Goal: Feedback & Contribution: Submit feedback/report problem

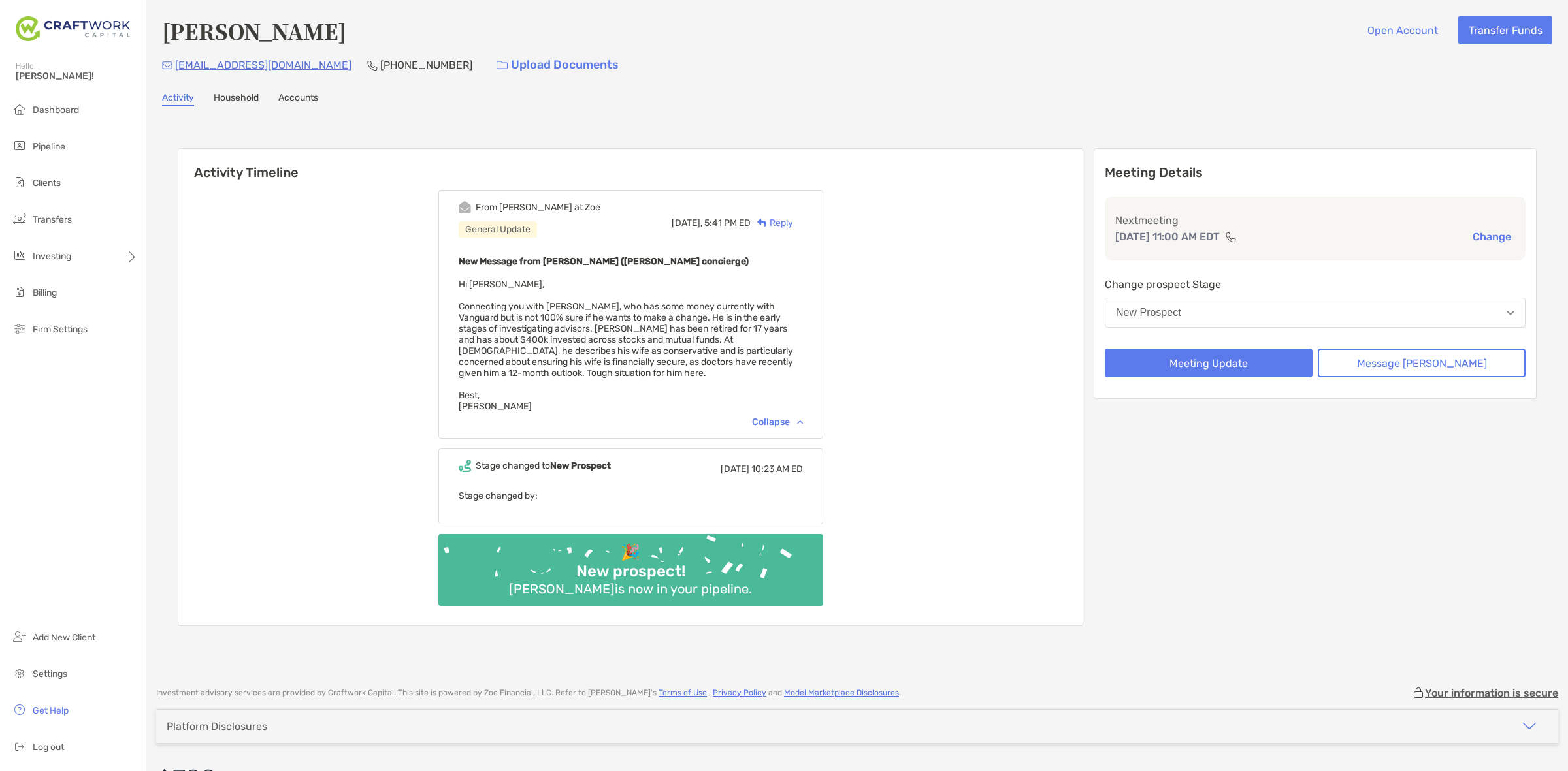
scroll to position [26, 0]
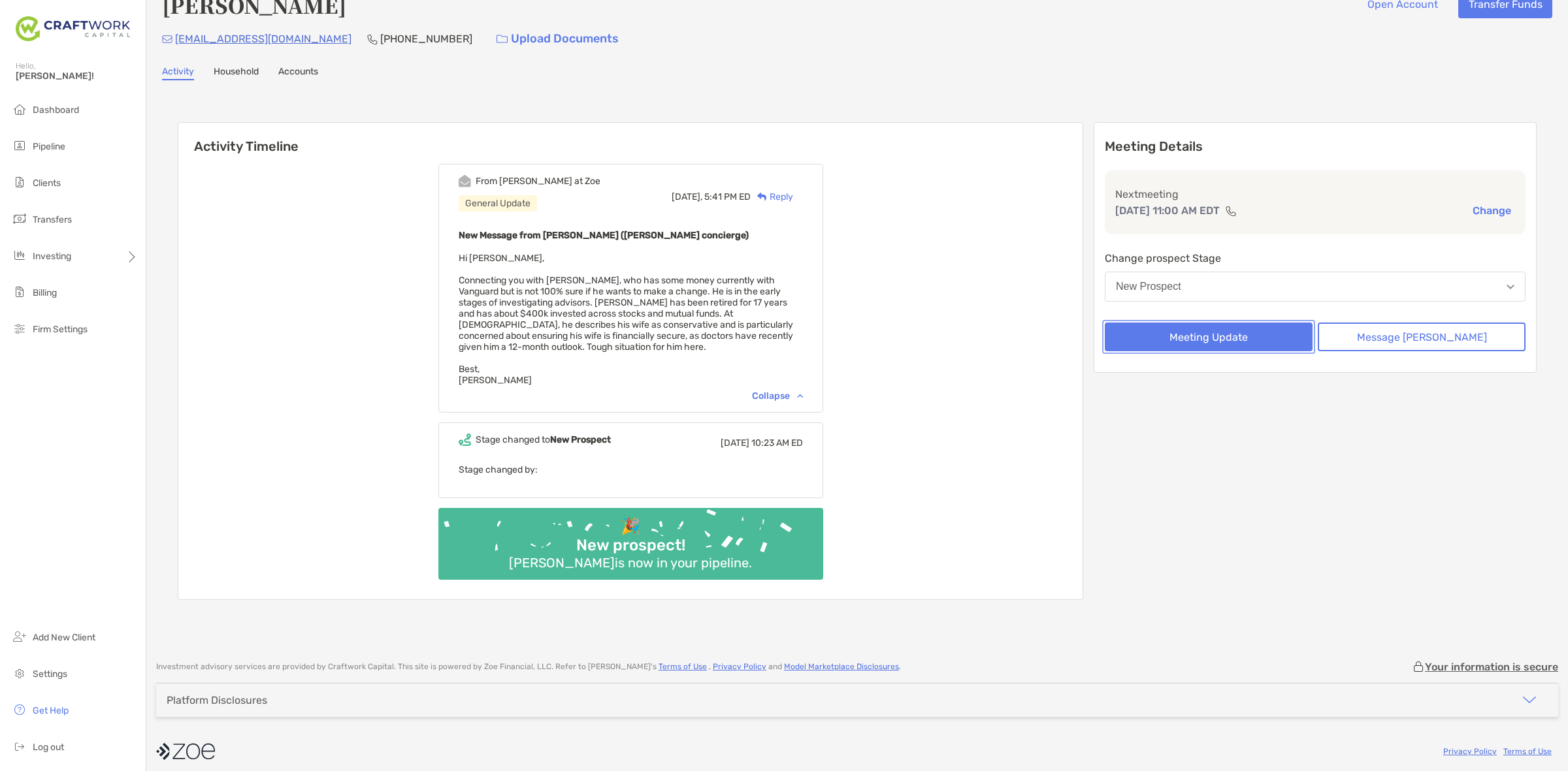
click at [1213, 334] on button "Meeting Update" at bounding box center [1208, 336] width 208 height 29
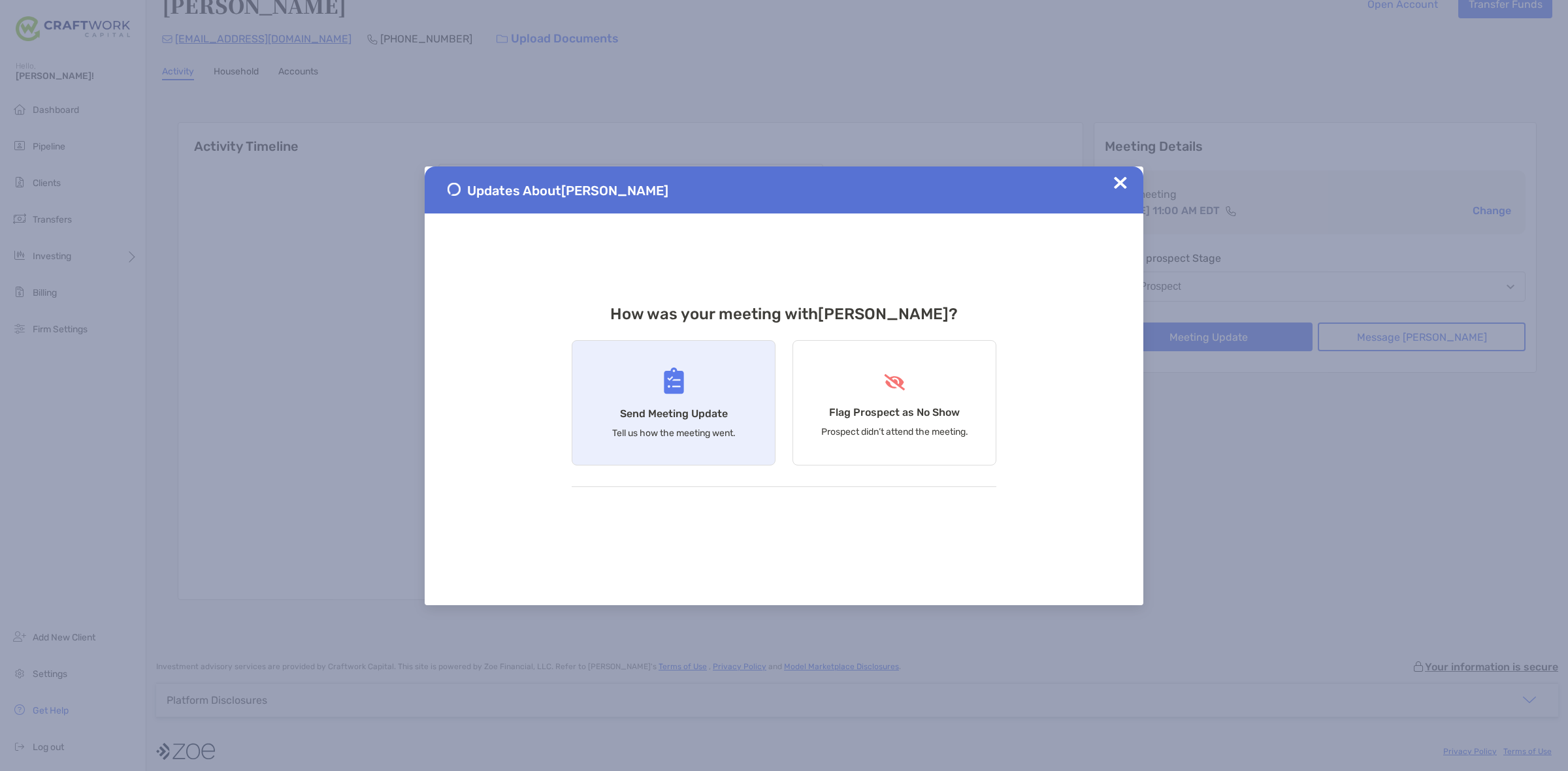
click at [655, 402] on div "Send Meeting Update Tell us how the meeting went." at bounding box center [673, 403] width 204 height 125
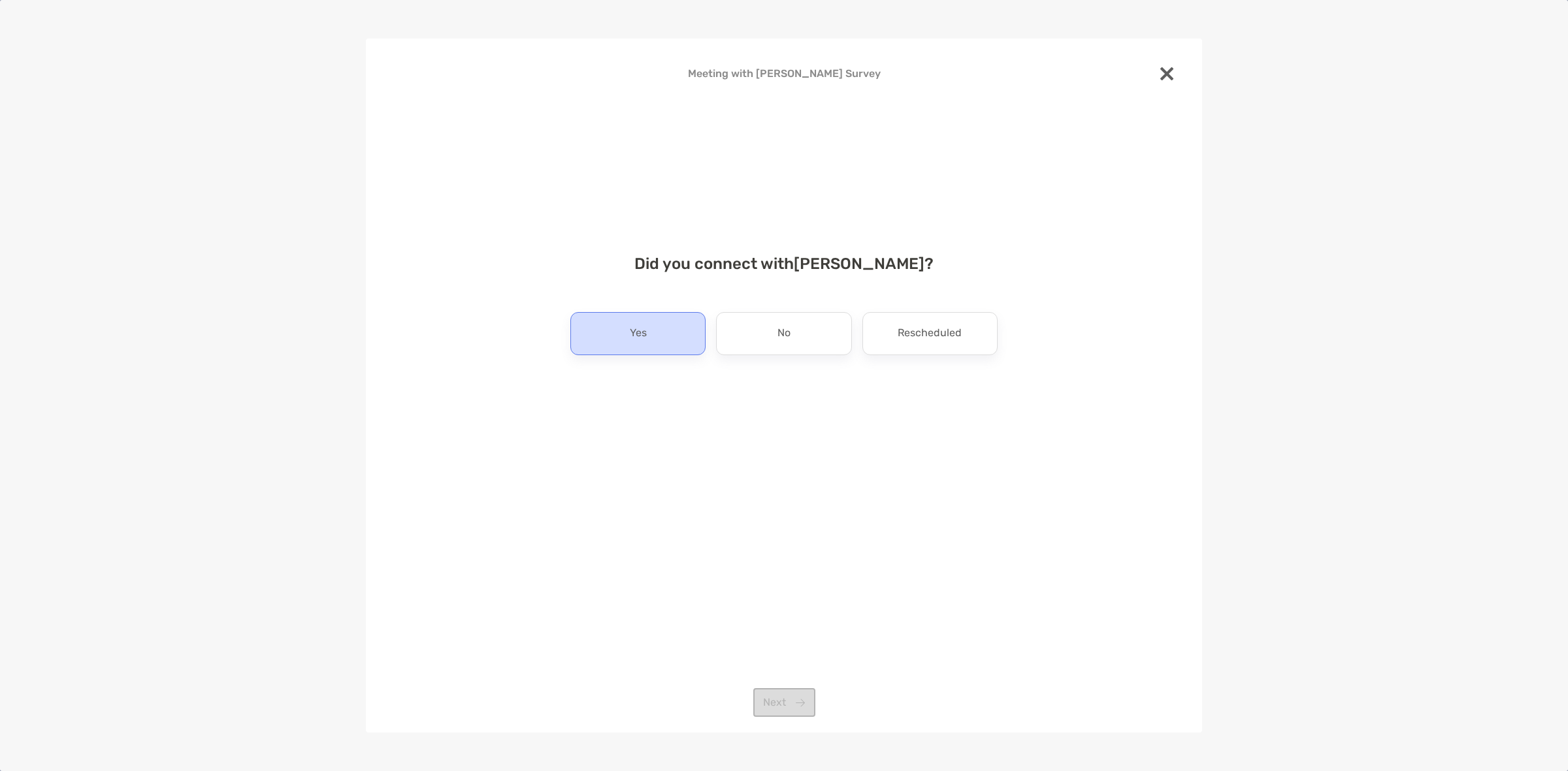
click at [673, 335] on div "Yes" at bounding box center [638, 334] width 135 height 43
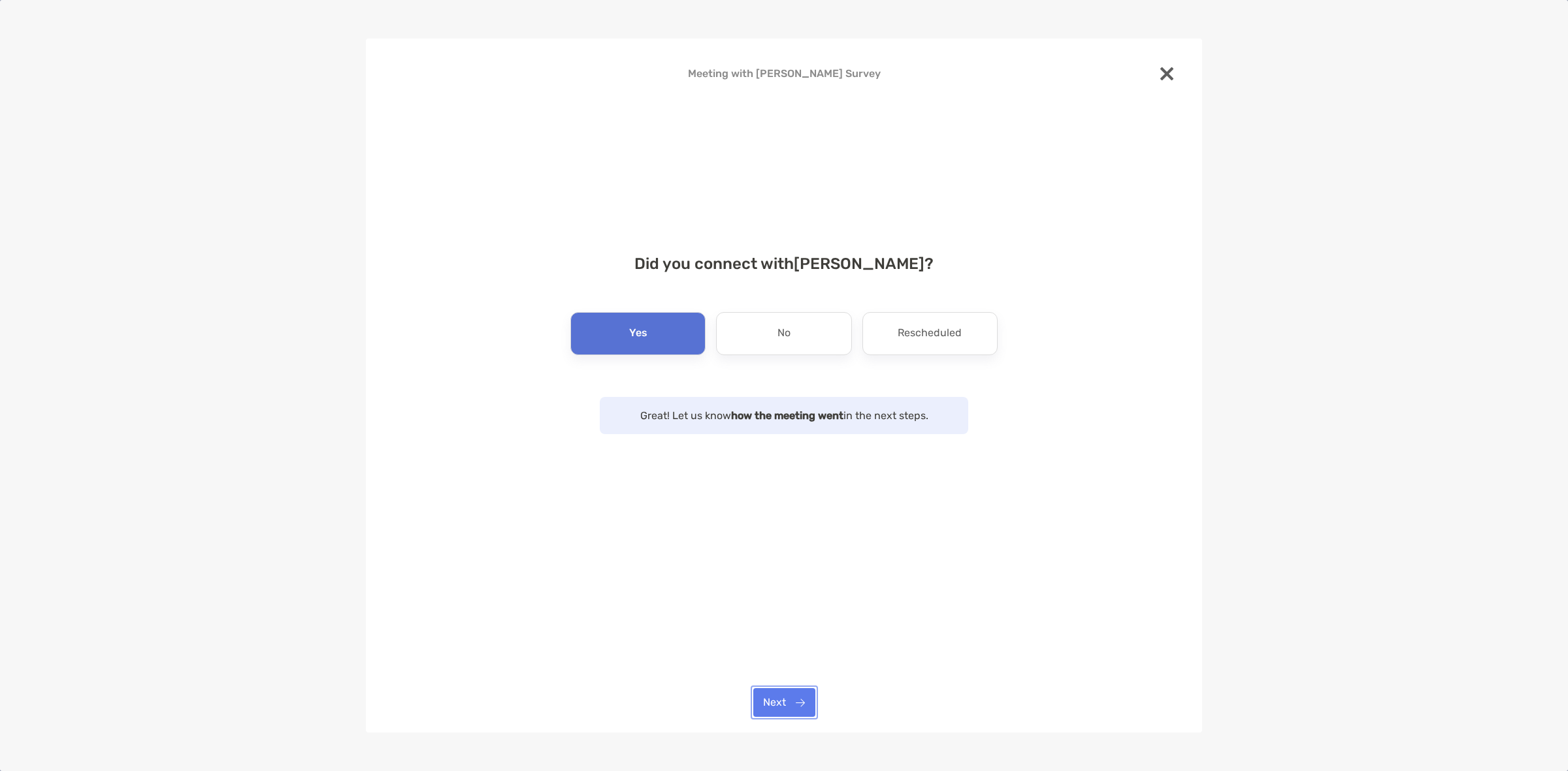
click at [798, 699] on button "Next" at bounding box center [784, 702] width 62 height 29
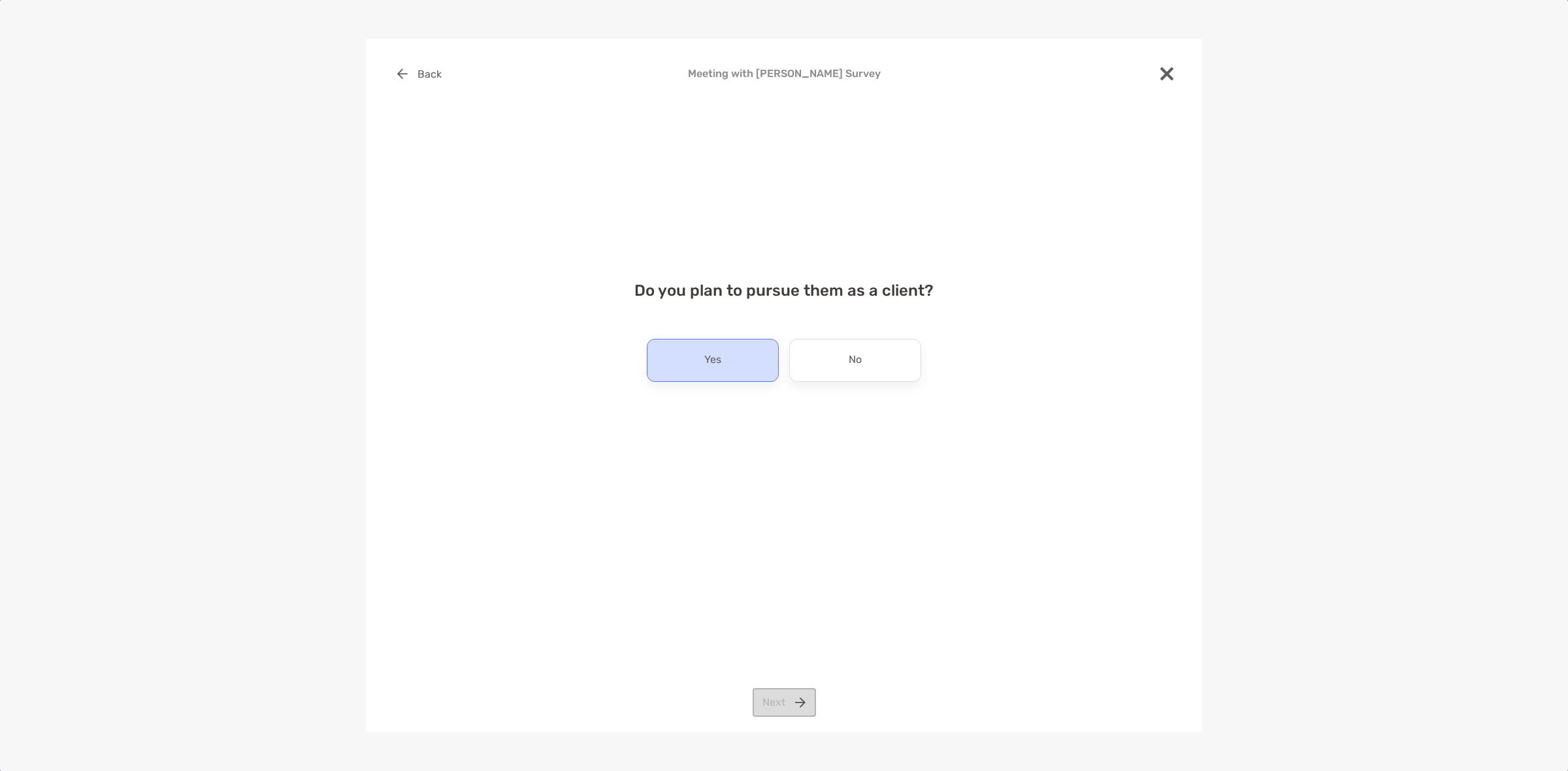
click at [744, 362] on div "Yes" at bounding box center [713, 360] width 132 height 43
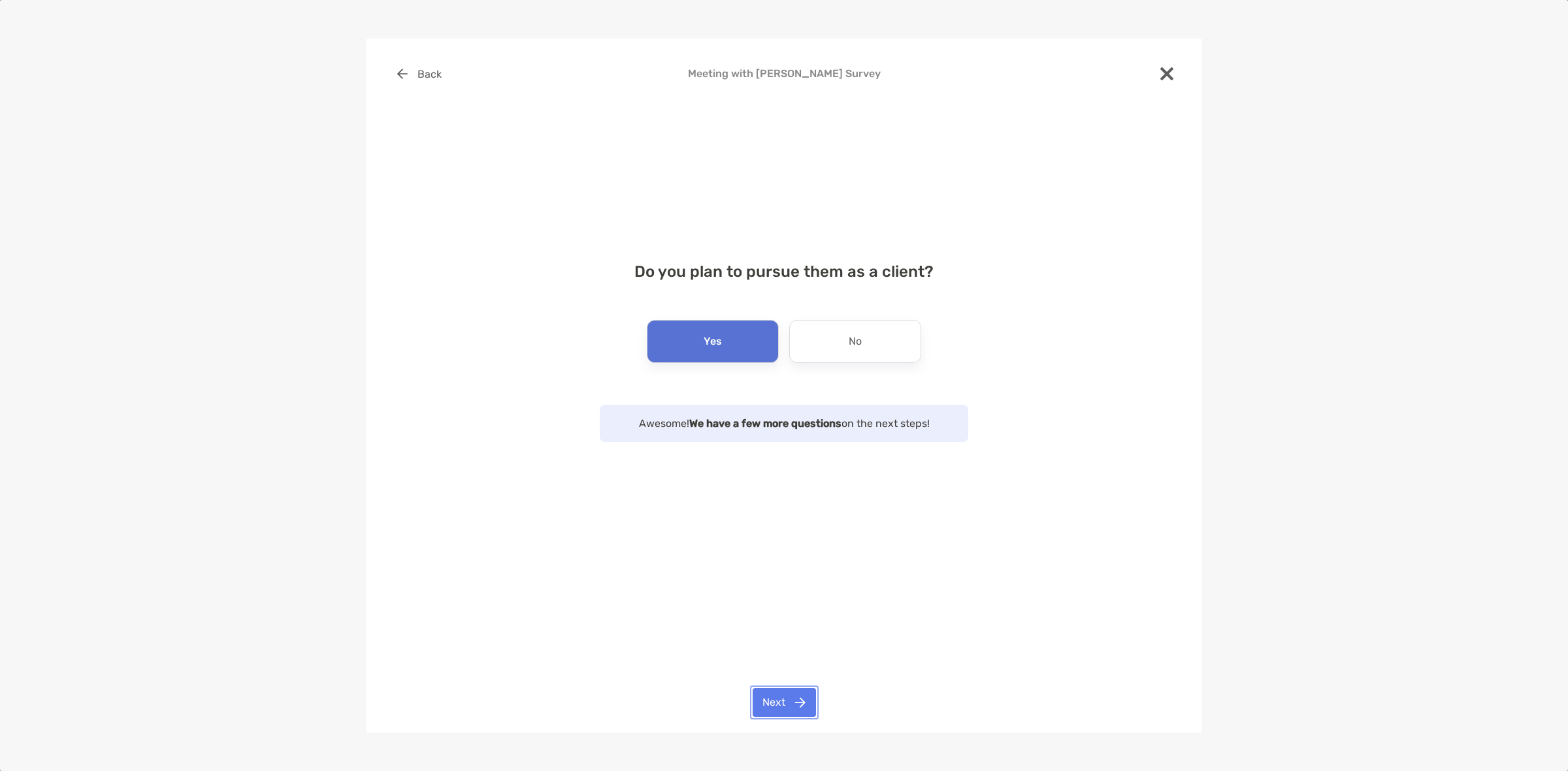
click at [801, 693] on button "Next" at bounding box center [784, 702] width 63 height 29
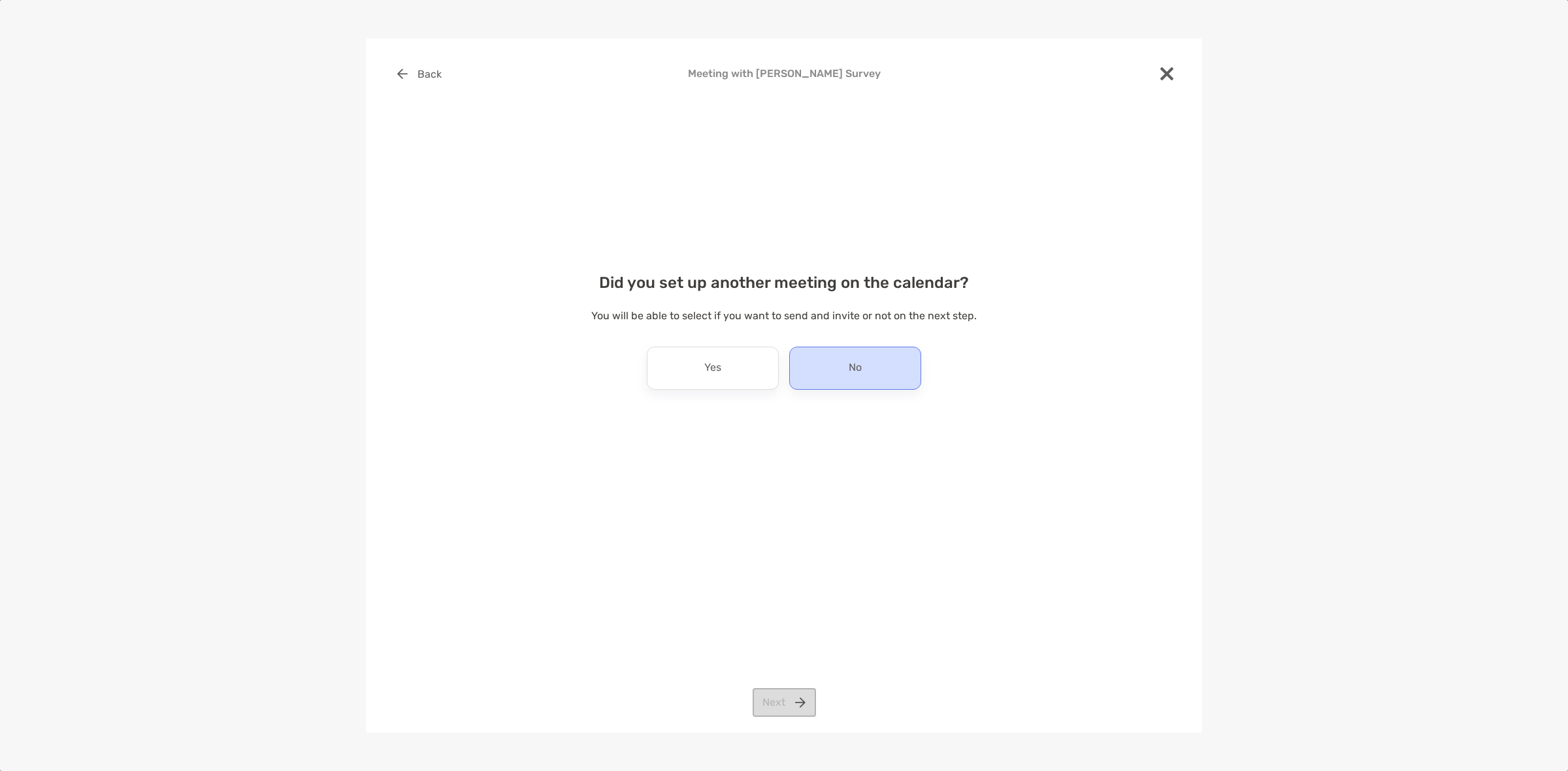
click at [817, 373] on div "No" at bounding box center [855, 368] width 132 height 43
click at [789, 706] on button "Next" at bounding box center [784, 702] width 63 height 29
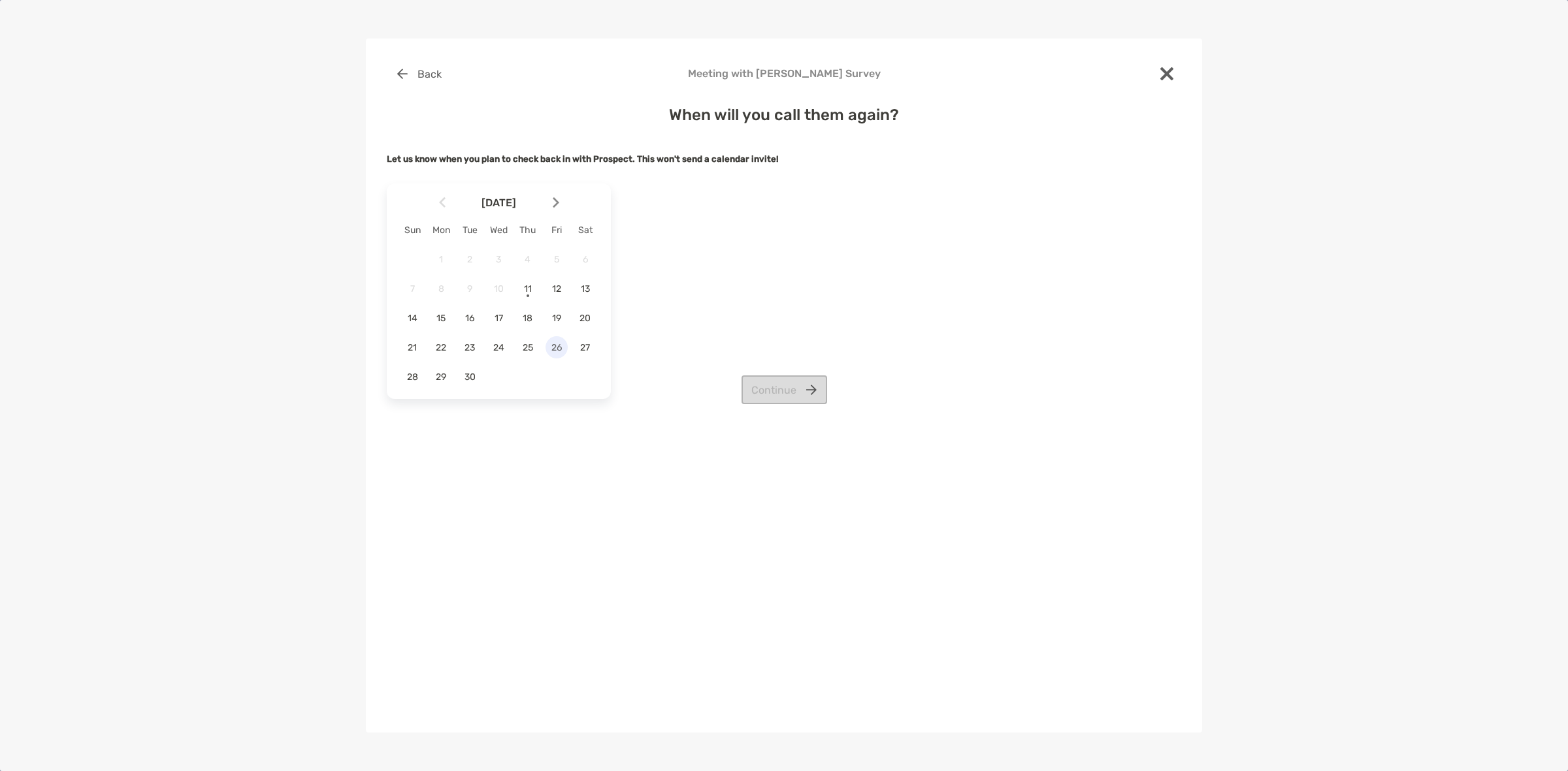
click at [552, 351] on span "26" at bounding box center [557, 348] width 22 height 11
click at [817, 404] on button "Continue" at bounding box center [784, 389] width 86 height 29
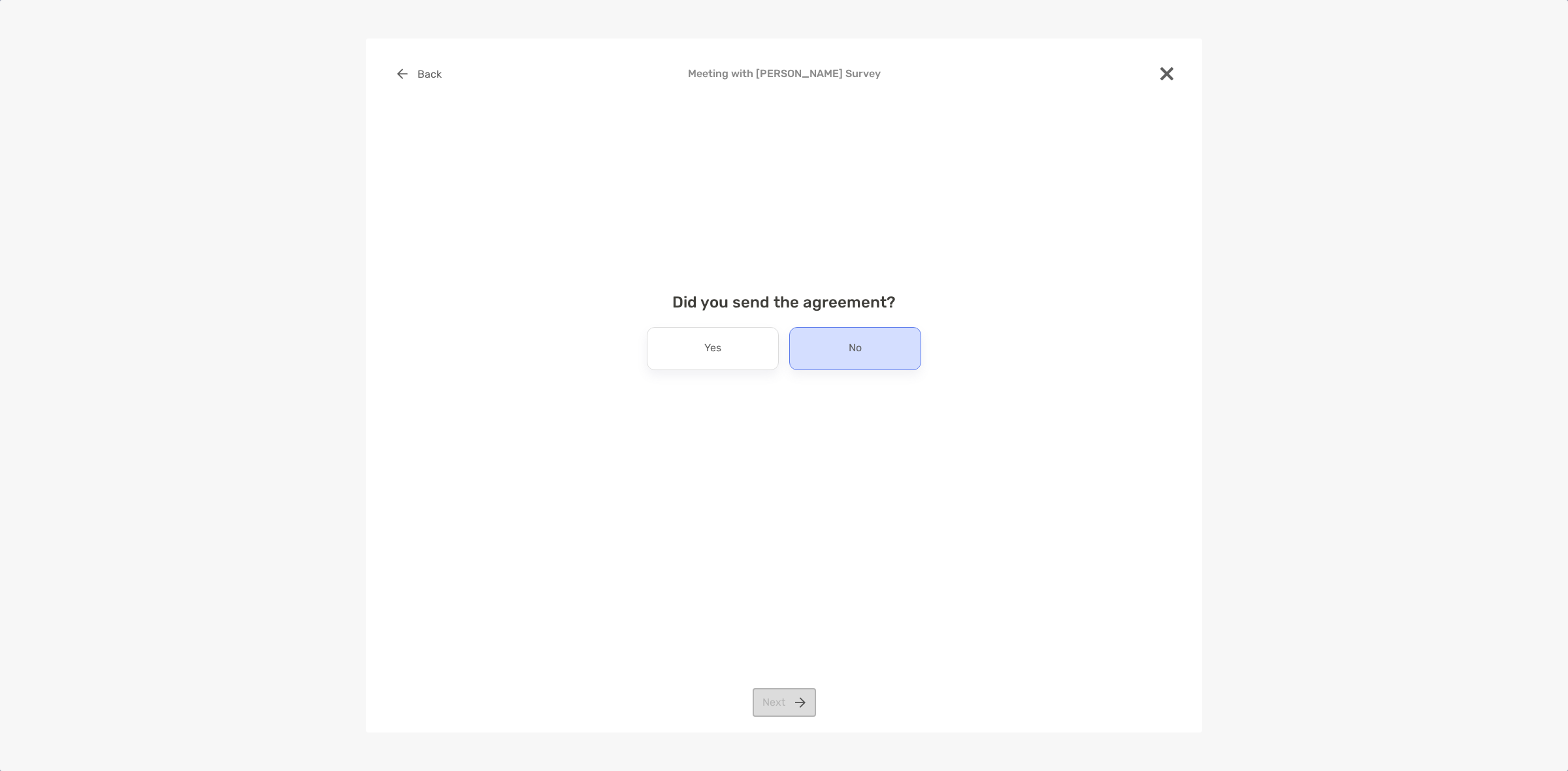
click at [871, 359] on div "No" at bounding box center [855, 349] width 132 height 43
click at [781, 720] on div "Back Meeting with [PERSON_NAME] Survey Did you send the agreement? Yes No Next" at bounding box center [784, 385] width 836 height 694
click at [779, 706] on button "Next" at bounding box center [784, 702] width 63 height 29
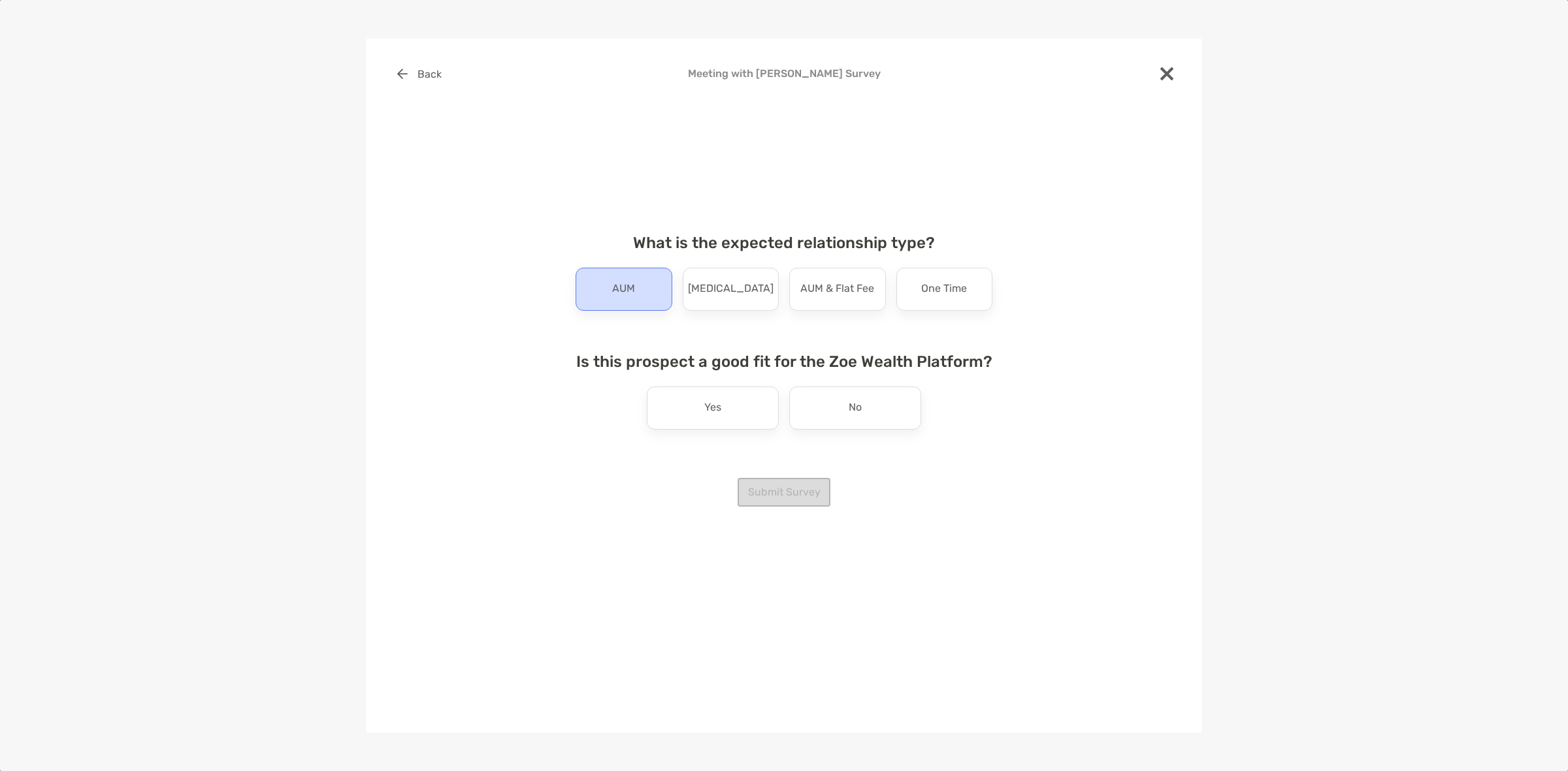
click at [665, 305] on div "AUM" at bounding box center [623, 289] width 97 height 43
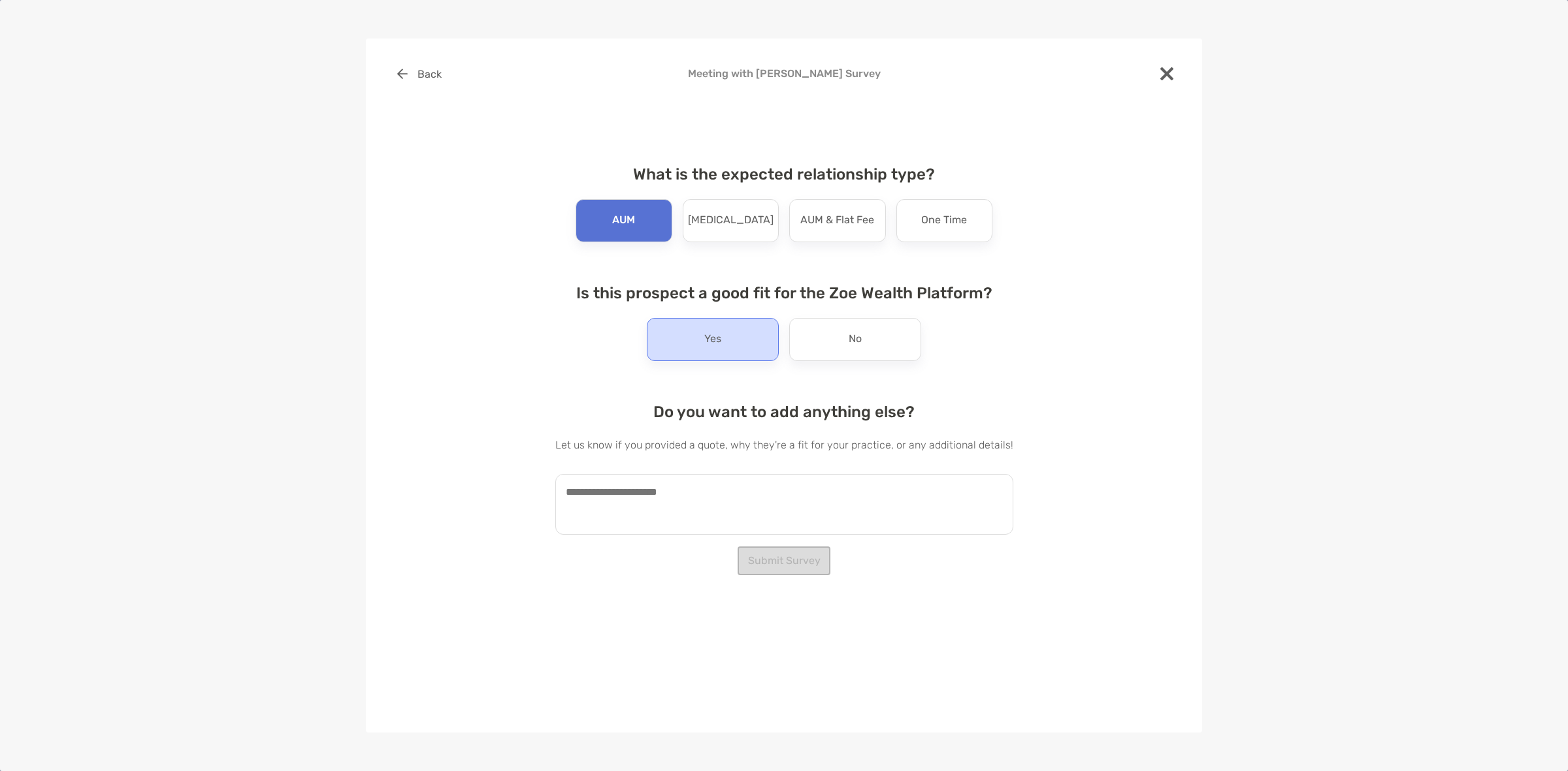
click at [720, 356] on div "Yes" at bounding box center [713, 339] width 132 height 43
click at [766, 478] on textarea at bounding box center [784, 504] width 458 height 60
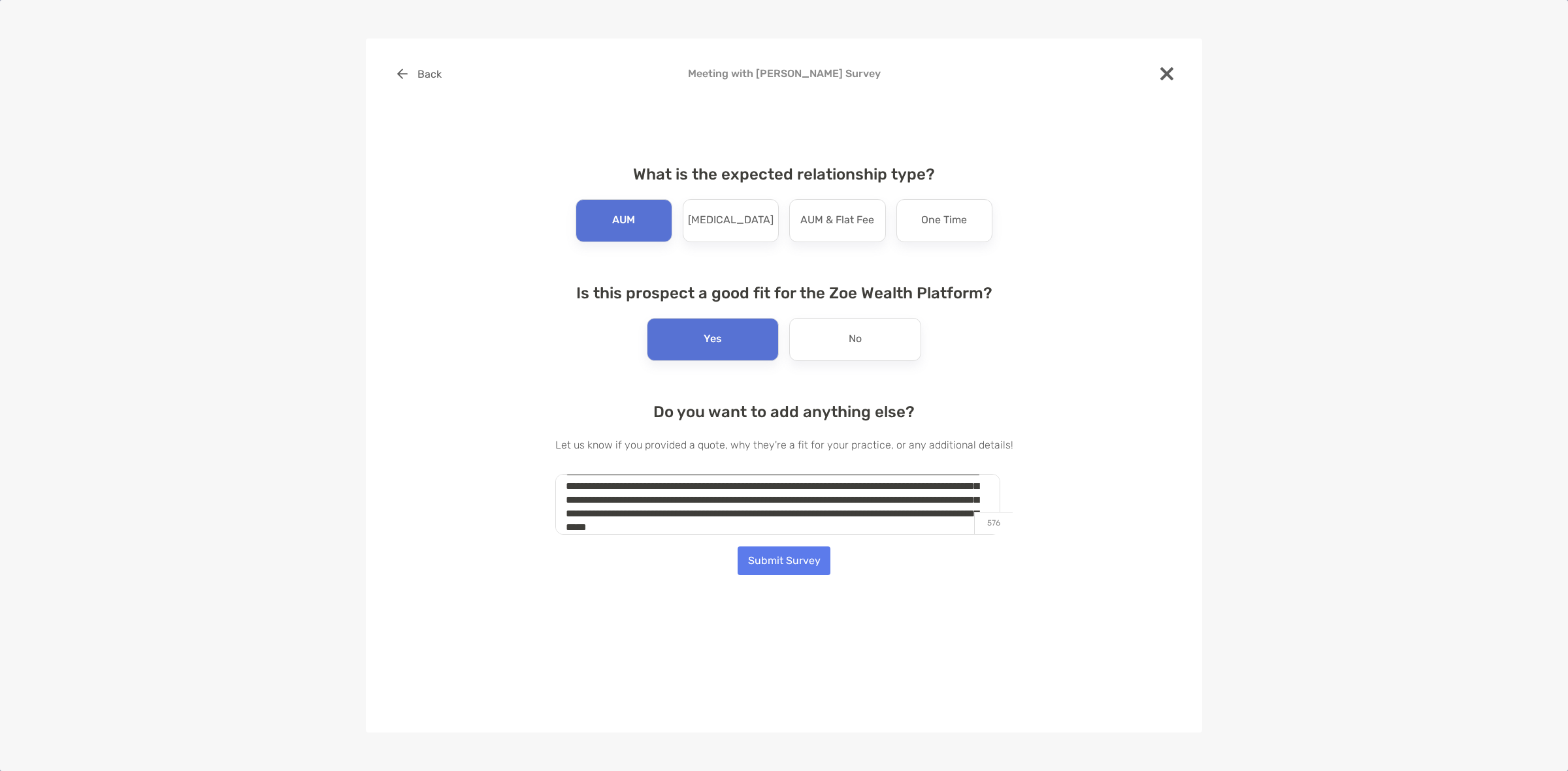
scroll to position [33, 0]
type textarea "**********"
click at [740, 563] on button "Submit Survey" at bounding box center [783, 560] width 93 height 29
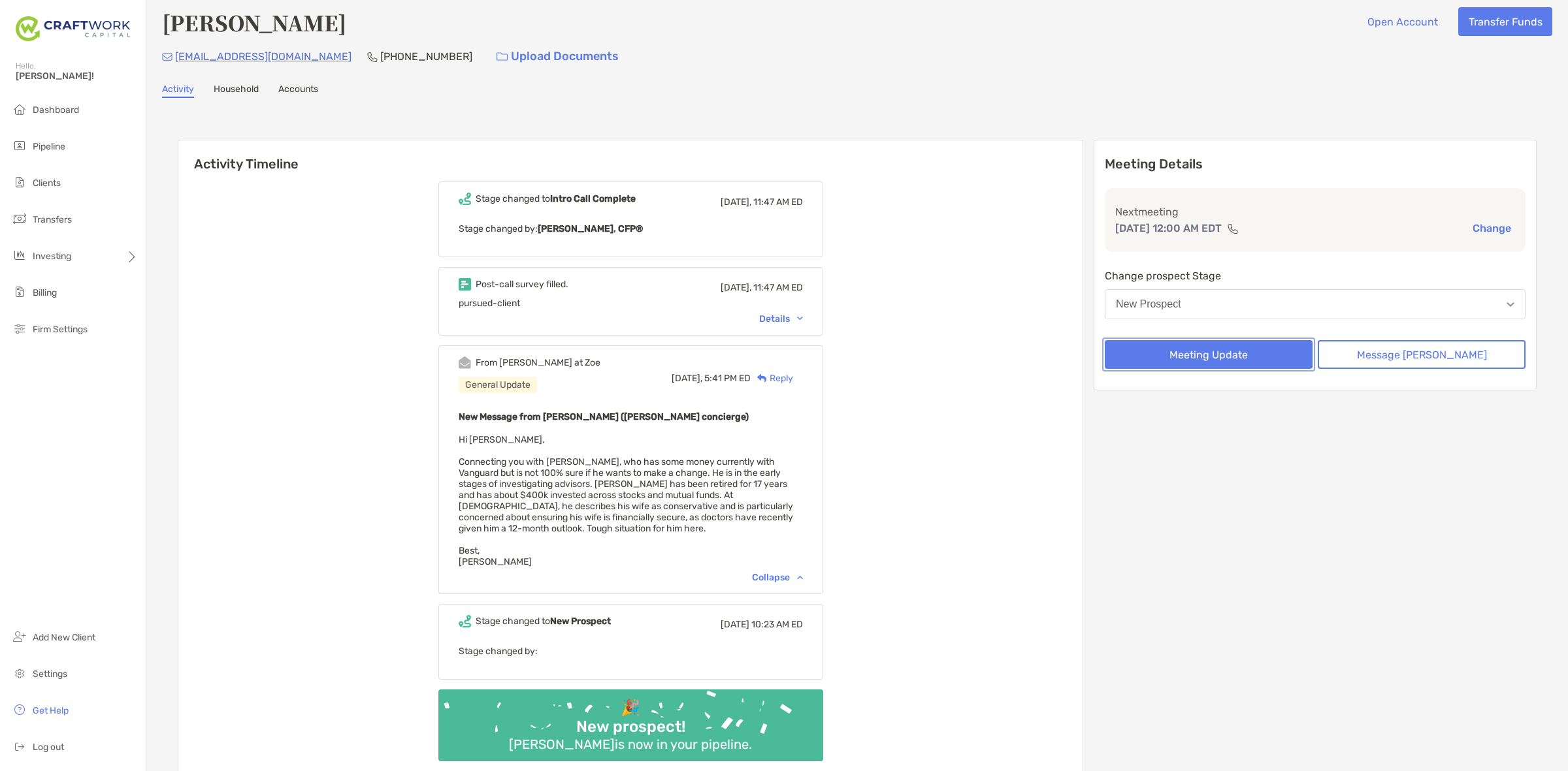
scroll to position [0, 0]
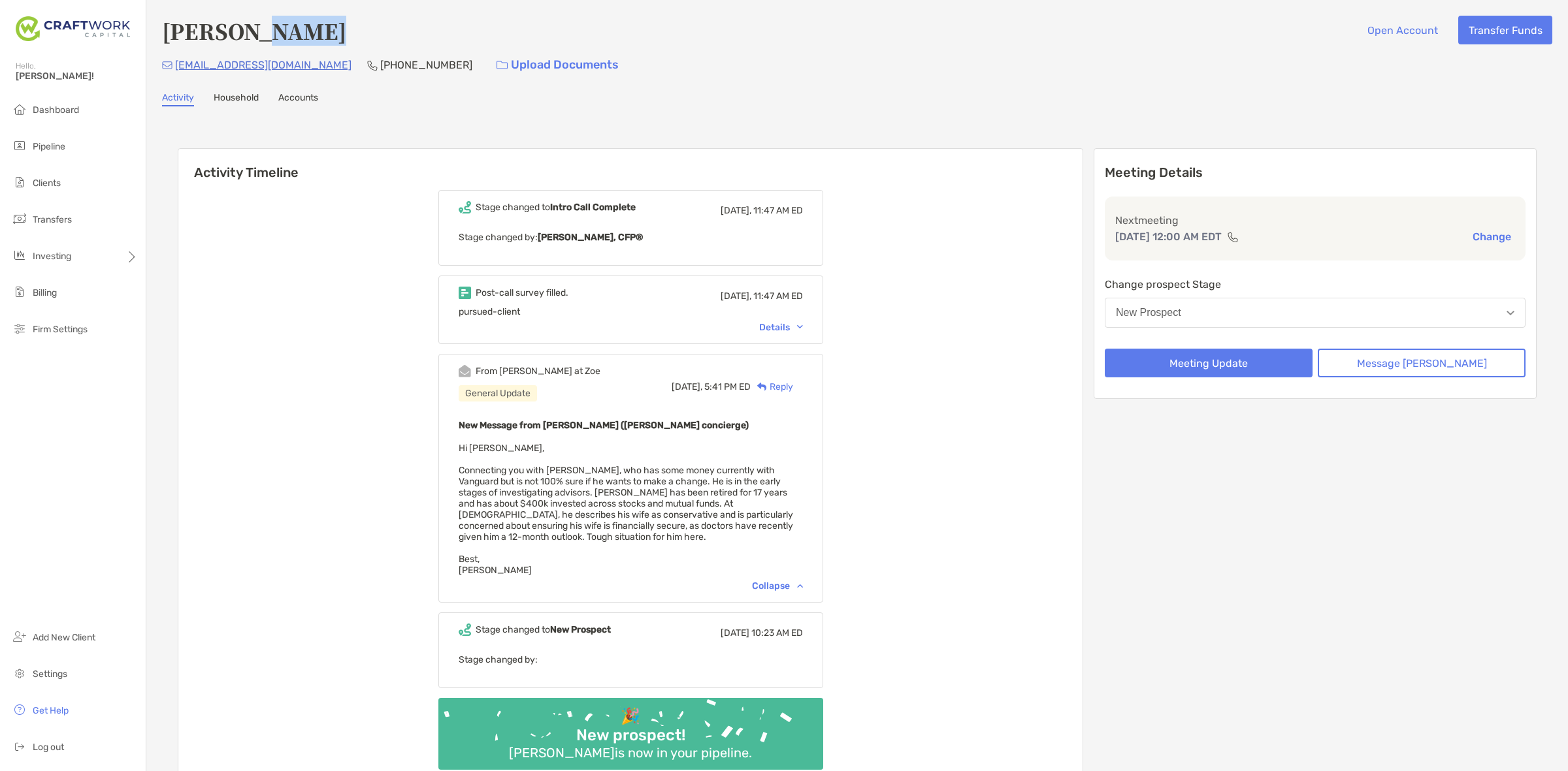
drag, startPoint x: 338, startPoint y: 24, endPoint x: 253, endPoint y: 44, distance: 87.3
click at [253, 44] on div "[PERSON_NAME] Open Account Transfer Funds" at bounding box center [857, 31] width 1390 height 30
copy h4 "osich"
click at [399, 17] on div "[PERSON_NAME] Open Account Transfer Funds" at bounding box center [857, 31] width 1390 height 30
drag, startPoint x: 346, startPoint y: 38, endPoint x: 245, endPoint y: 46, distance: 101.3
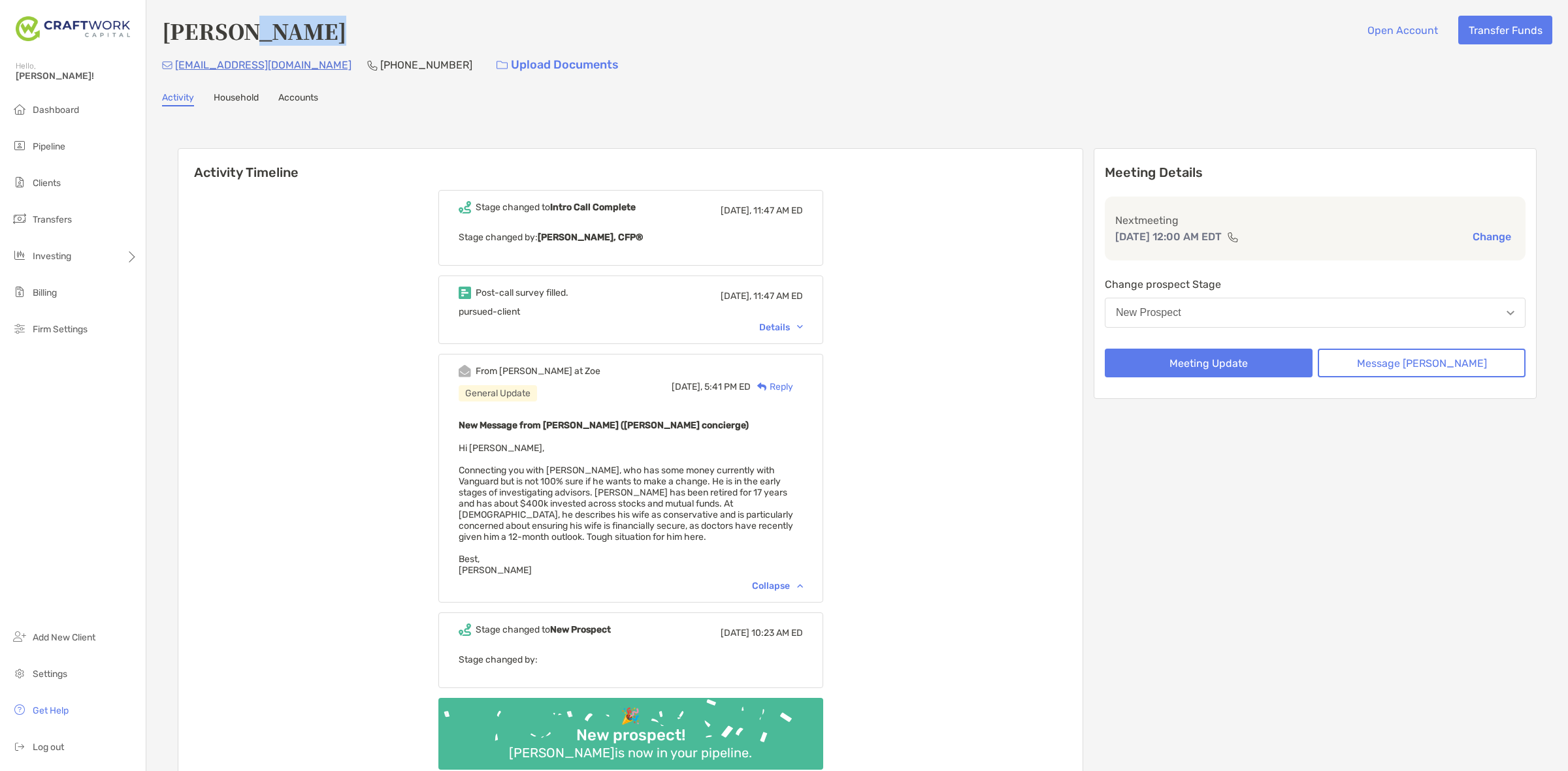
click at [245, 46] on div "[PERSON_NAME] Open Account Transfer Funds [EMAIL_ADDRESS][DOMAIN_NAME] [PHONE_N…" at bounding box center [857, 47] width 1390 height 63
copy h4 "[PERSON_NAME]"
drag, startPoint x: 393, startPoint y: 72, endPoint x: 307, endPoint y: 80, distance: 86.4
click at [307, 80] on div "[PERSON_NAME] Open Account Transfer Funds [EMAIL_ADDRESS][DOMAIN_NAME] [PHONE_N…" at bounding box center [857, 419] width 1422 height 838
copy p "[PHONE_NUMBER]"
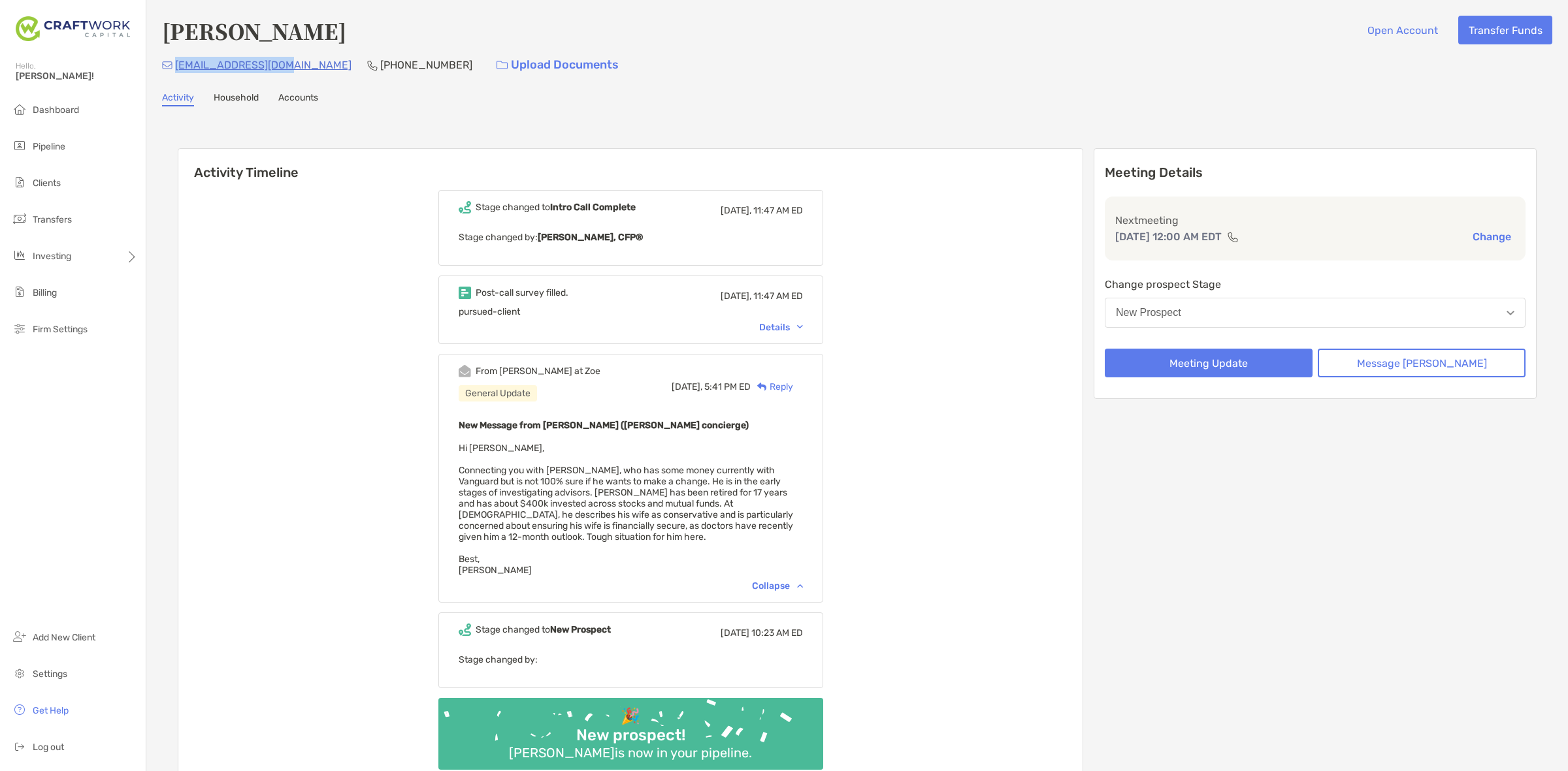
drag, startPoint x: 285, startPoint y: 70, endPoint x: 172, endPoint y: 79, distance: 113.4
click at [172, 79] on div "[PERSON_NAME] Open Account Transfer Funds [EMAIL_ADDRESS][DOMAIN_NAME] [PHONE_N…" at bounding box center [857, 419] width 1422 height 838
copy p "[EMAIL_ADDRESS][DOMAIN_NAME]"
